Goal: Check status

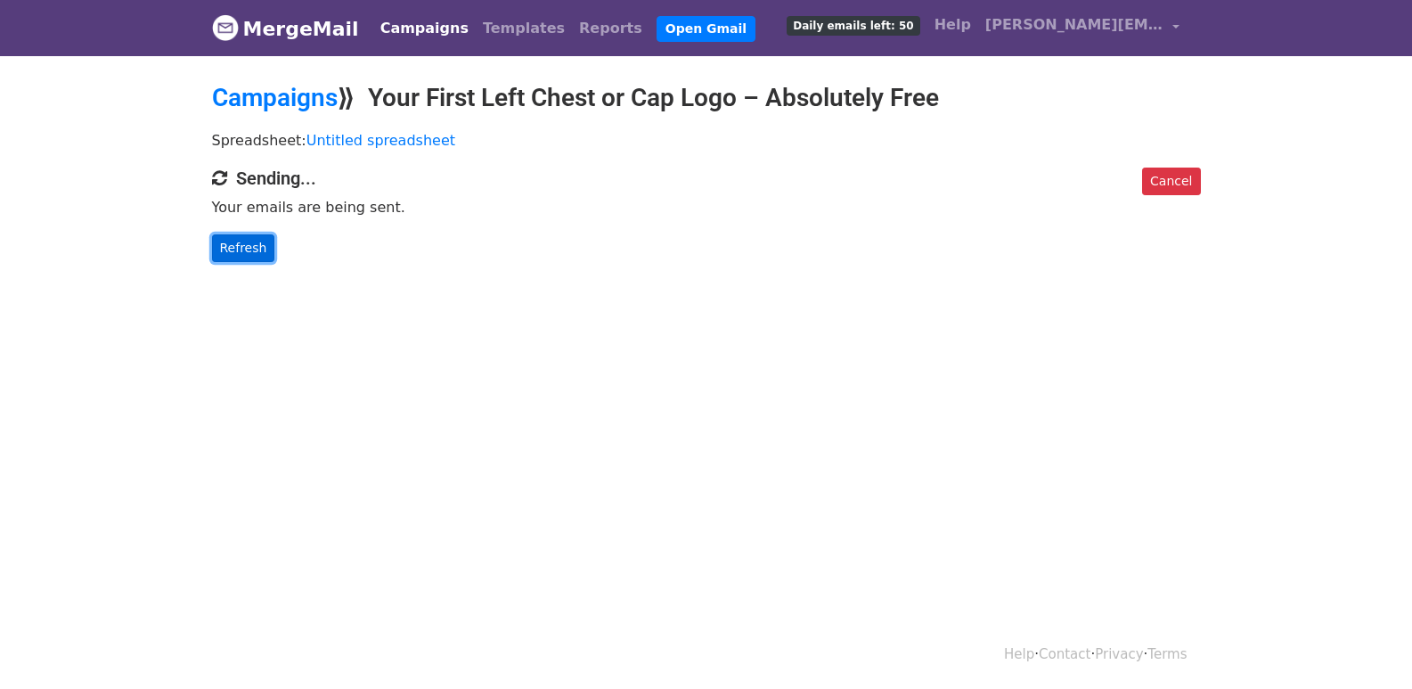
drag, startPoint x: 259, startPoint y: 244, endPoint x: 372, endPoint y: 312, distance: 131.9
click at [259, 245] on link "Refresh" at bounding box center [243, 248] width 63 height 28
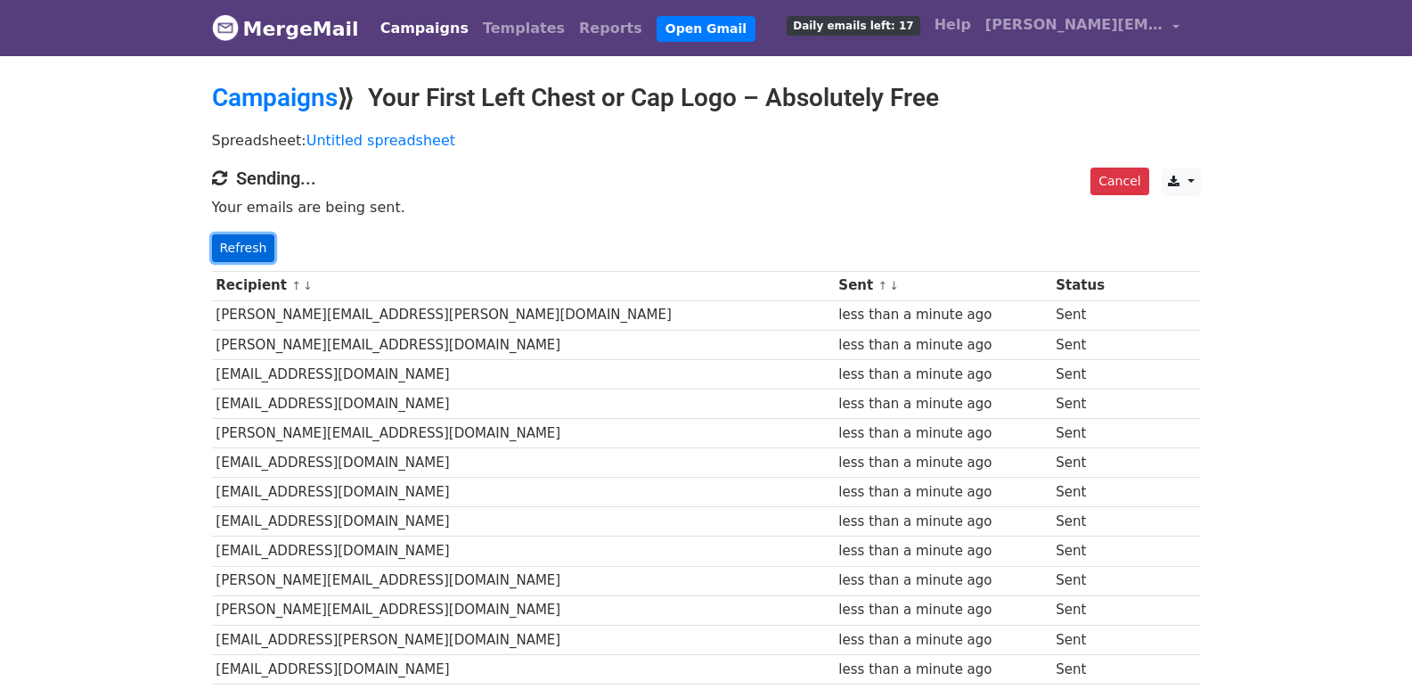
click at [239, 248] on link "Refresh" at bounding box center [243, 248] width 63 height 28
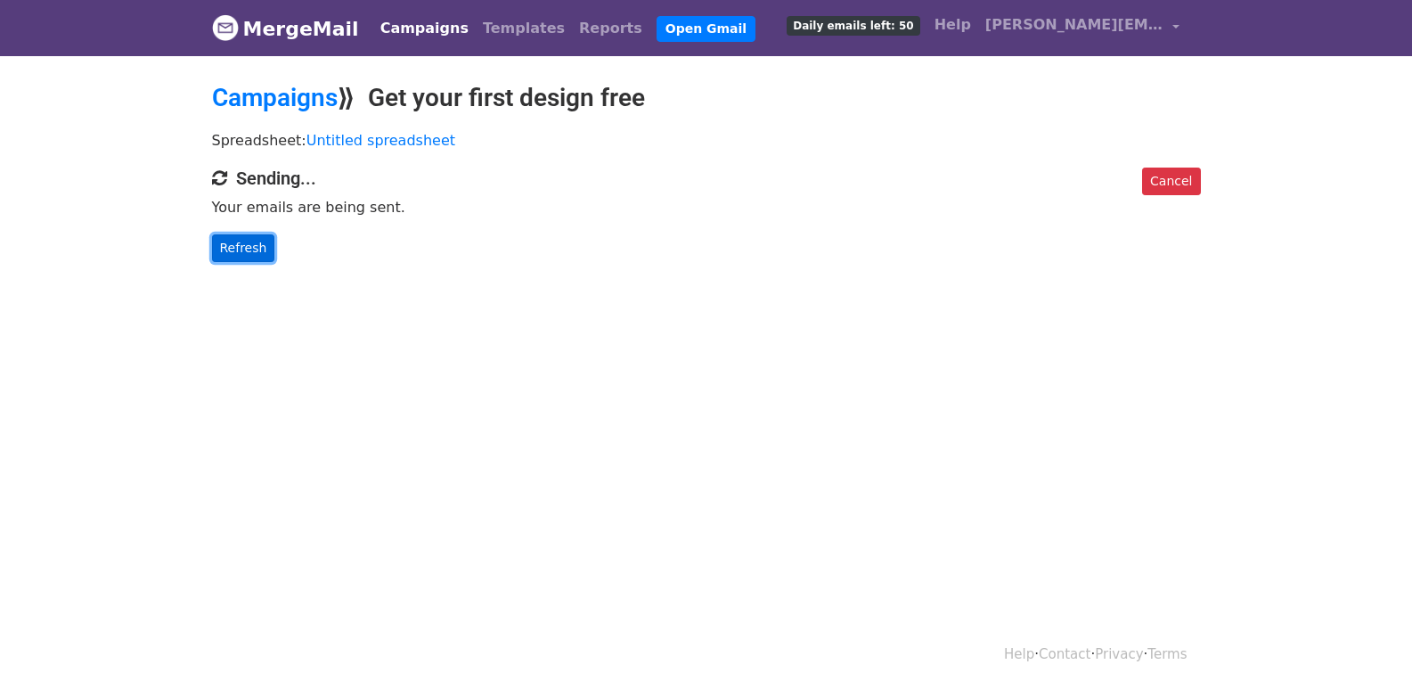
click at [256, 250] on link "Refresh" at bounding box center [243, 248] width 63 height 28
click at [257, 252] on link "Refresh" at bounding box center [243, 248] width 63 height 28
click at [225, 238] on link "Refresh" at bounding box center [243, 248] width 63 height 28
click at [240, 254] on link "Refresh" at bounding box center [243, 248] width 63 height 28
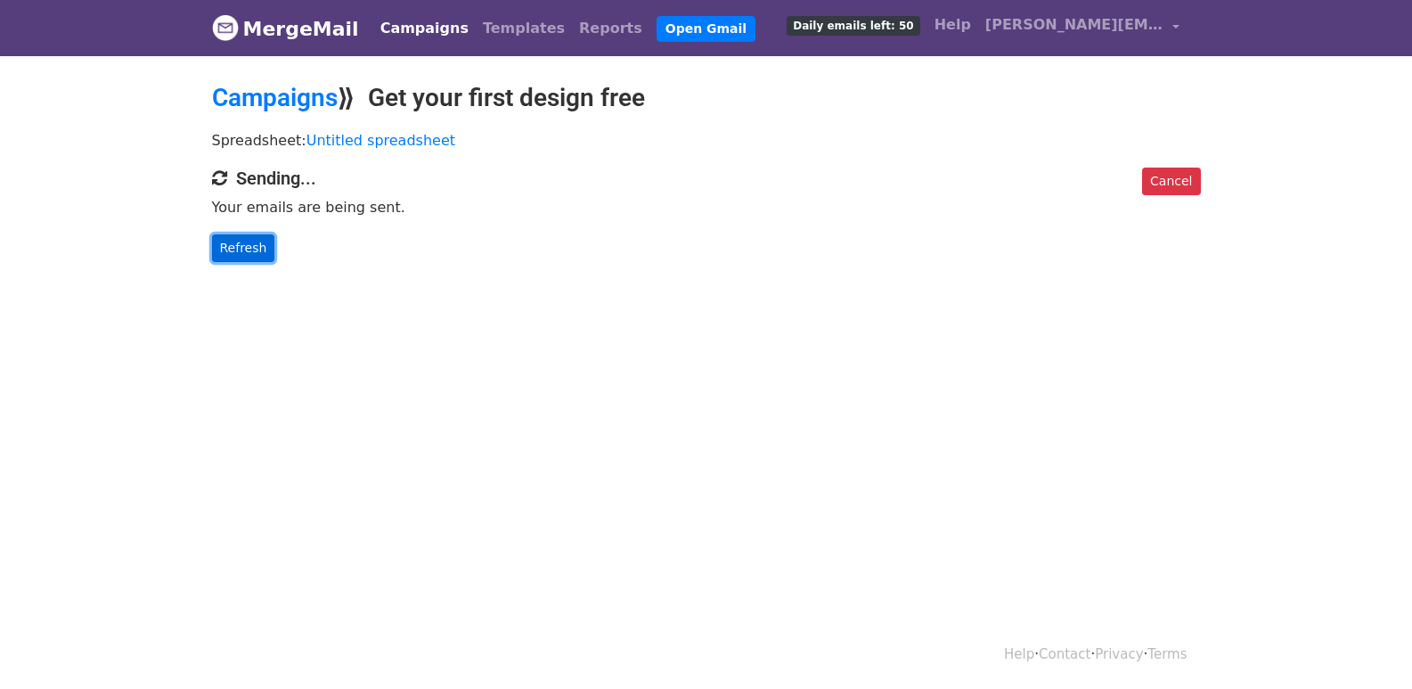
drag, startPoint x: 240, startPoint y: 254, endPoint x: 619, endPoint y: 463, distance: 433.5
click at [241, 254] on link "Refresh" at bounding box center [243, 248] width 63 height 28
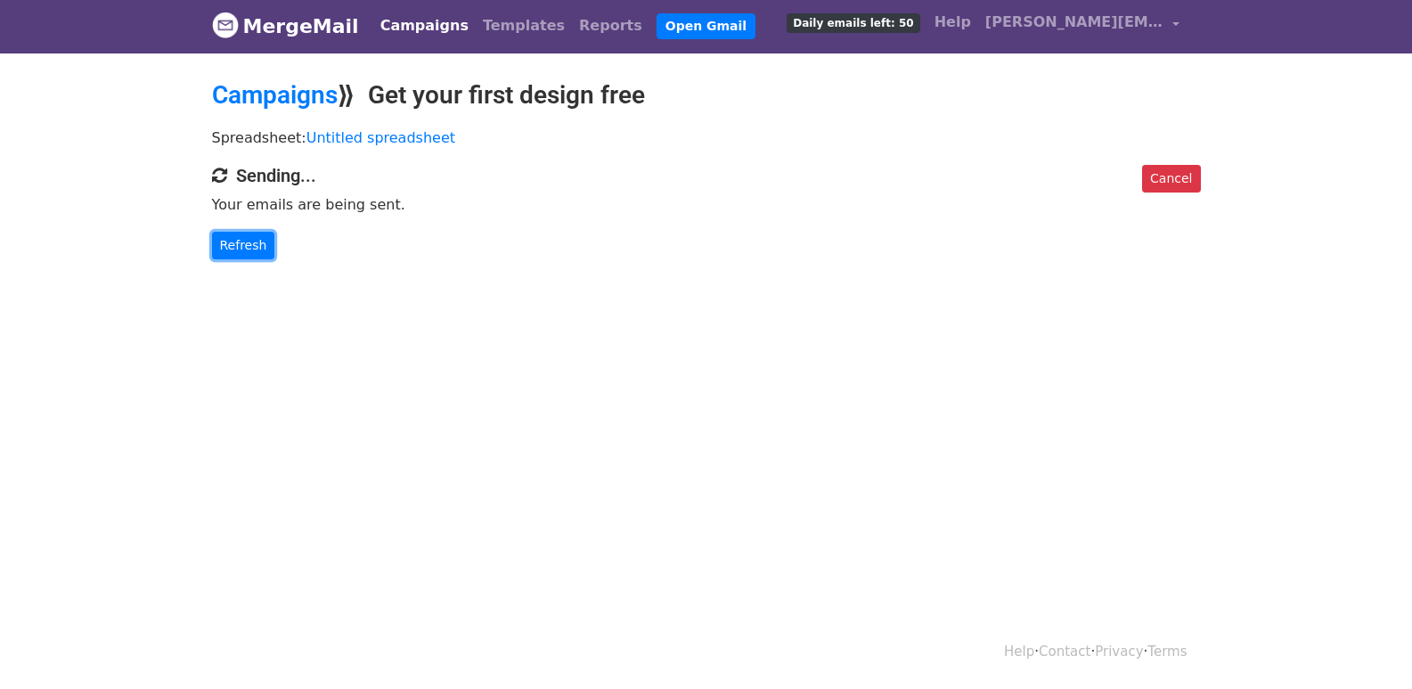
click at [230, 240] on link "Refresh" at bounding box center [243, 246] width 63 height 28
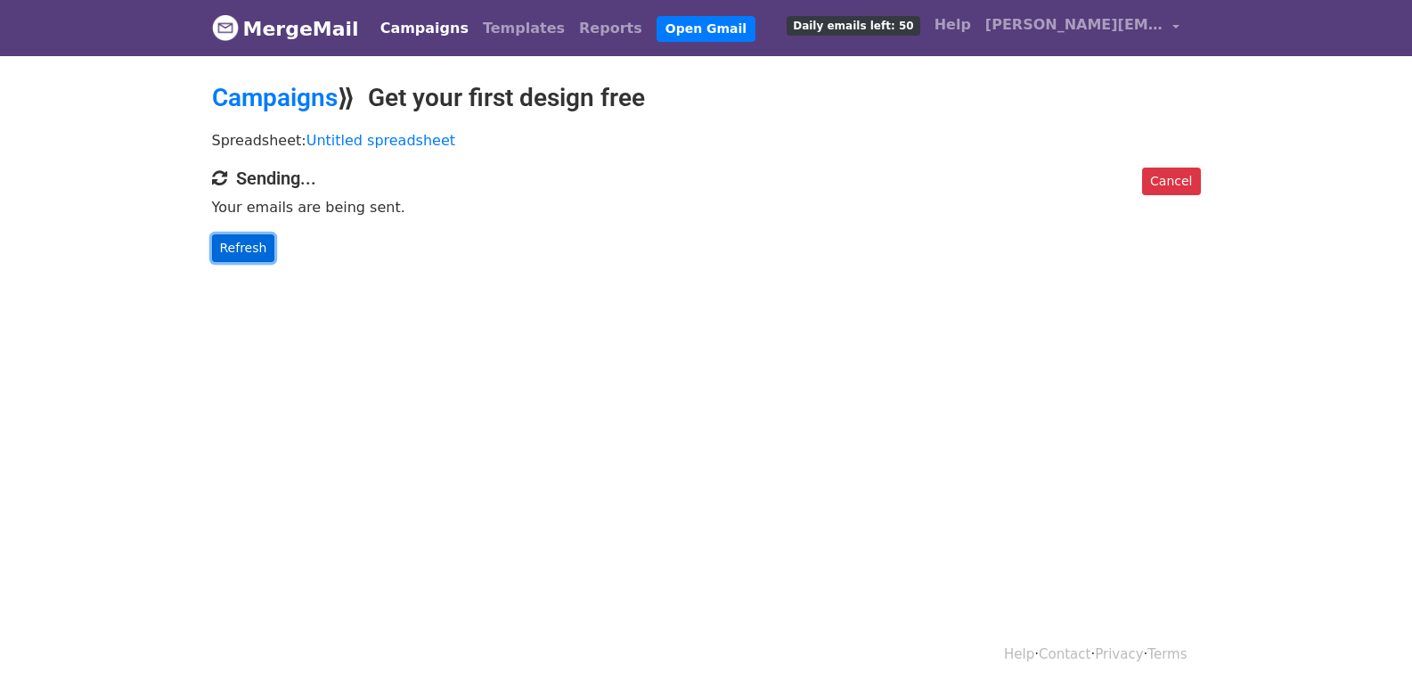
click at [242, 246] on link "Refresh" at bounding box center [243, 248] width 63 height 28
click at [253, 242] on link "Refresh" at bounding box center [243, 248] width 63 height 28
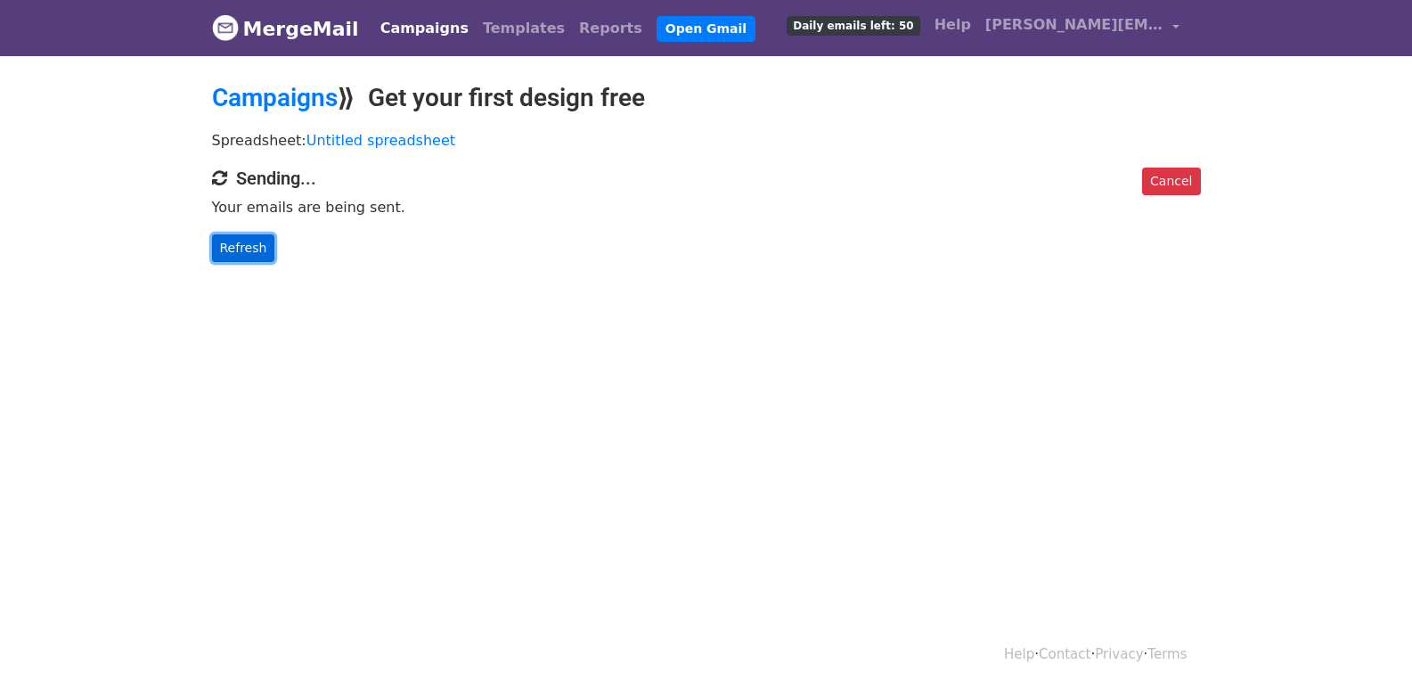
click at [253, 242] on link "Refresh" at bounding box center [243, 248] width 63 height 28
